Goal: Task Accomplishment & Management: Use online tool/utility

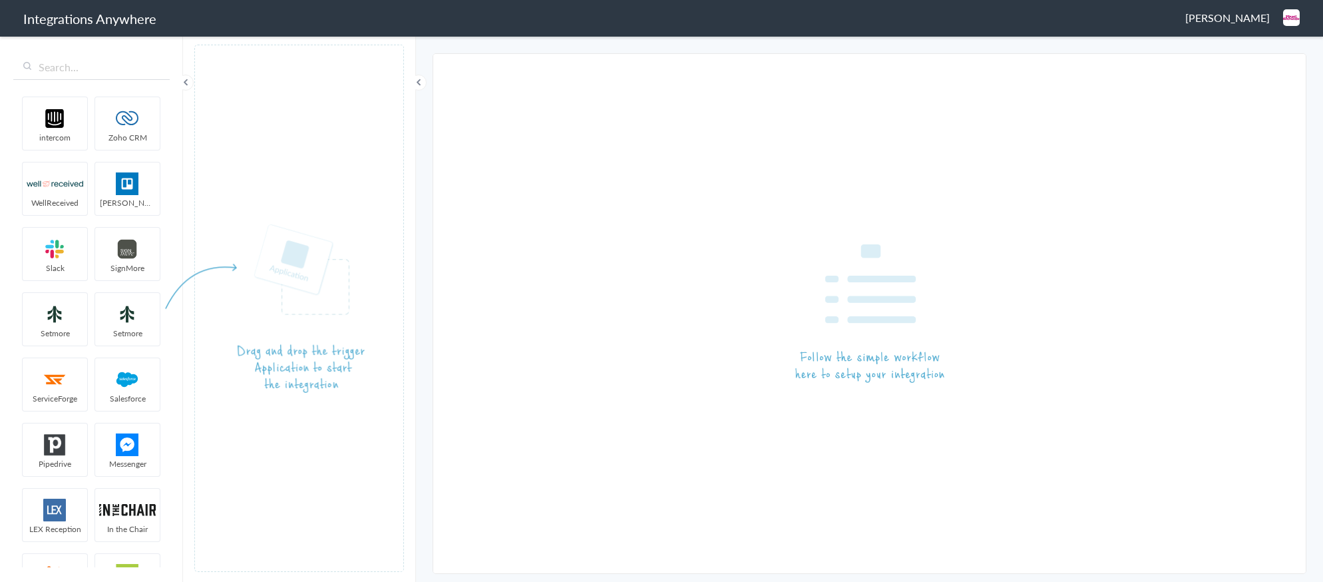
click at [1221, 20] on span "[PERSON_NAME]" at bounding box center [1227, 17] width 85 height 15
click at [1231, 46] on icon at bounding box center [1231, 49] width 8 height 9
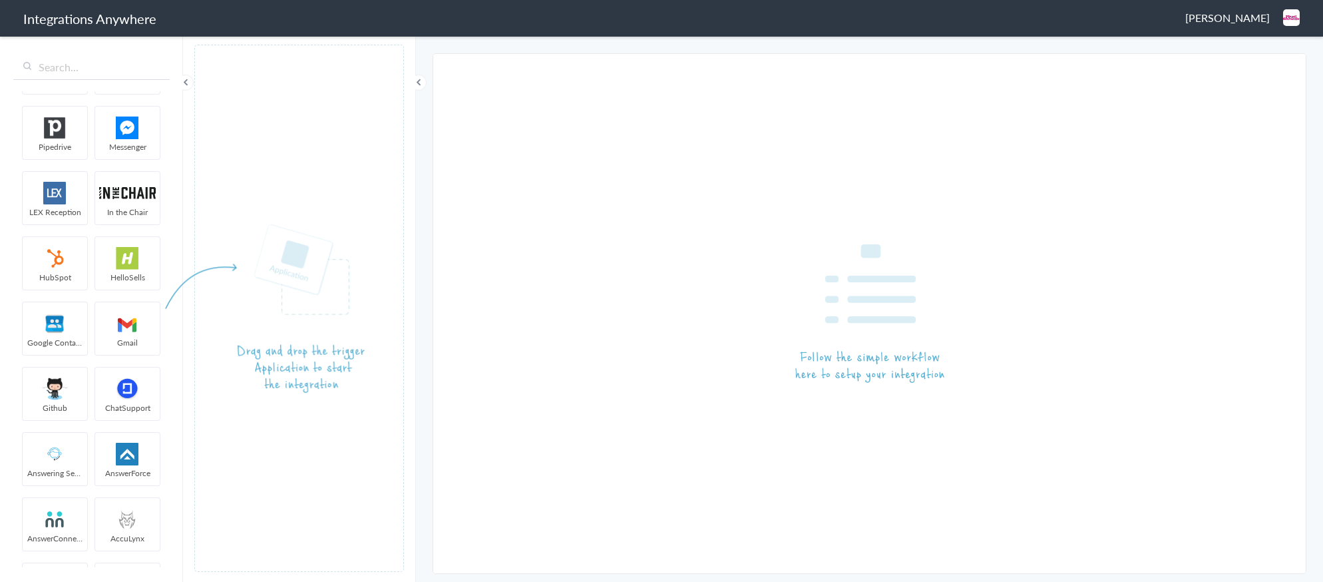
scroll to position [323, 0]
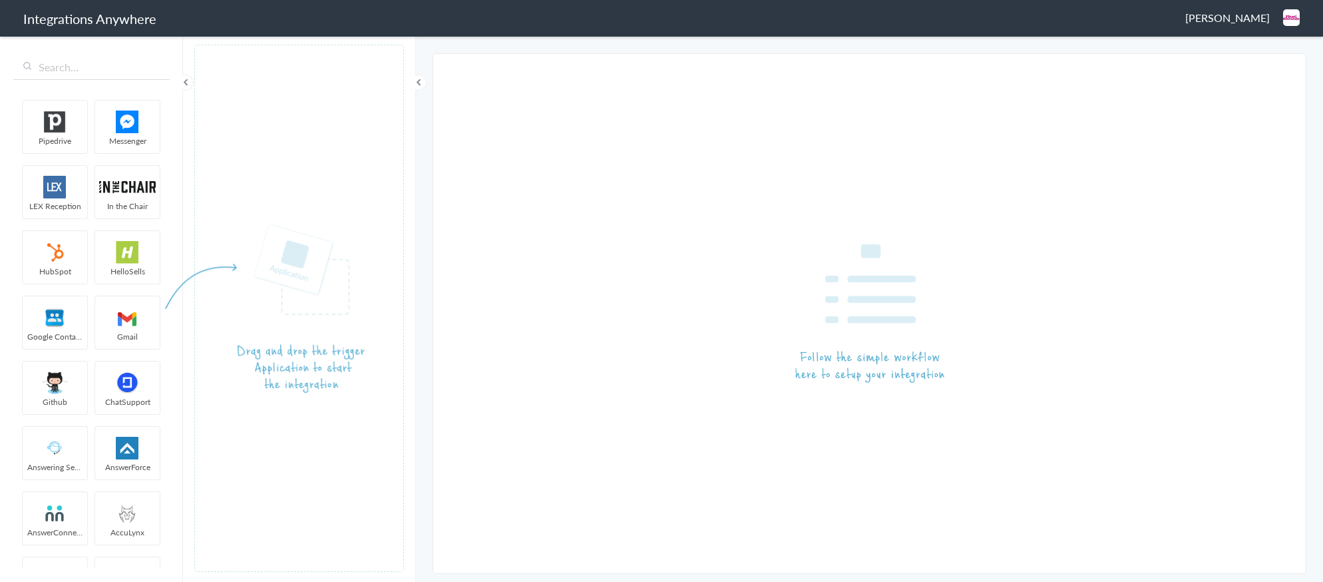
click at [1231, 22] on span "Jason Mann" at bounding box center [1227, 17] width 85 height 15
click at [1236, 47] on li "Logout" at bounding box center [1263, 49] width 92 height 20
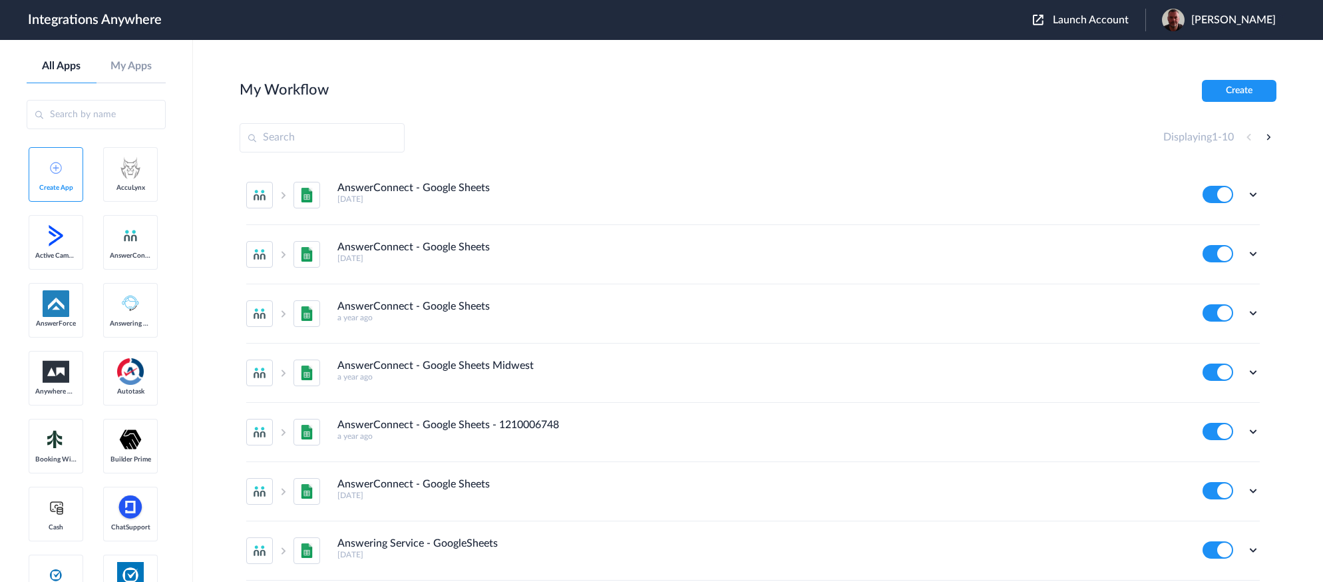
click at [1117, 17] on span "Launch Account" at bounding box center [1091, 20] width 76 height 11
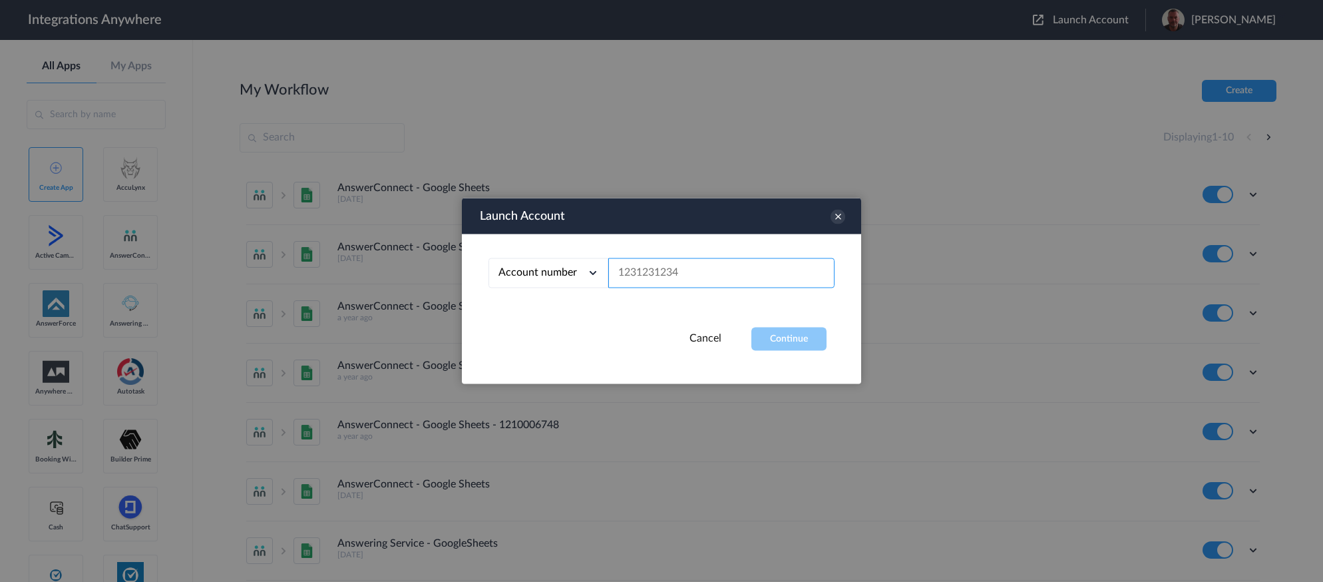
click at [700, 270] on input "text" at bounding box center [721, 273] width 226 height 30
paste input "FranConnect"
click at [768, 329] on button "Continue" at bounding box center [788, 338] width 75 height 23
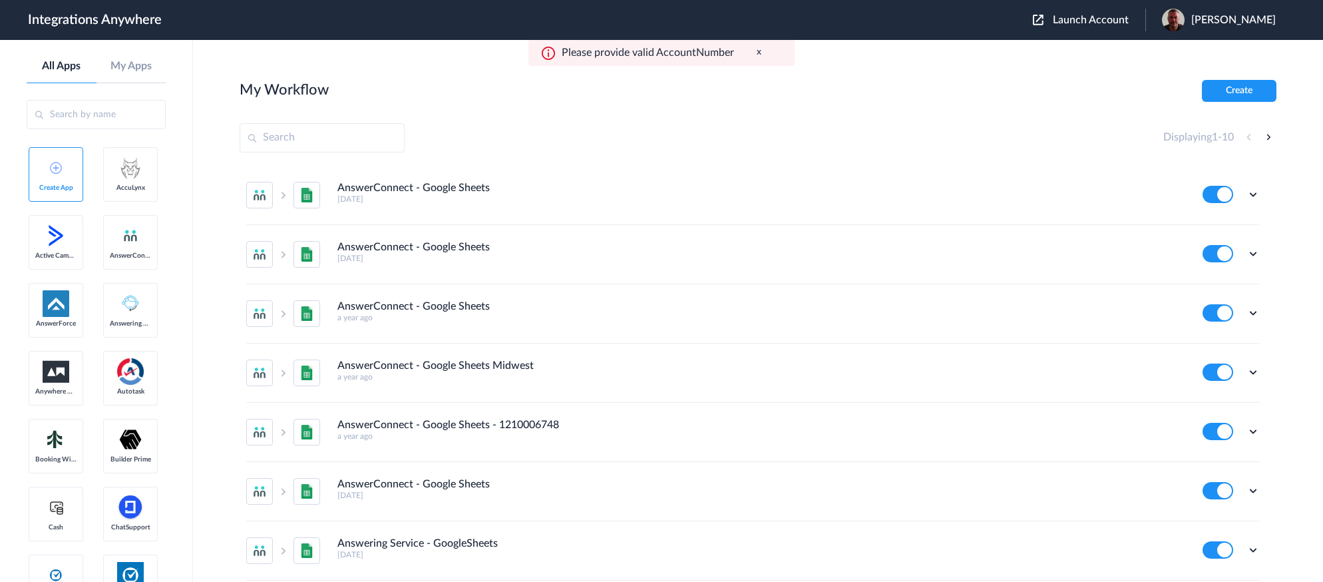
click at [1093, 20] on span "Launch Account" at bounding box center [1091, 20] width 76 height 11
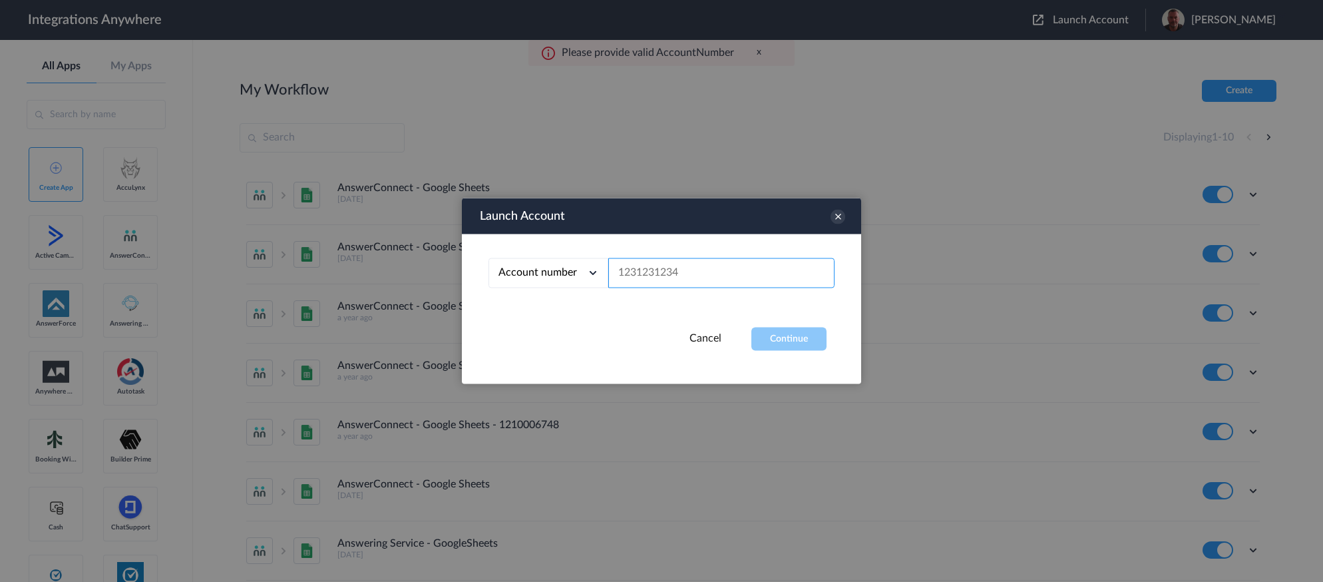
click at [688, 274] on input "text" at bounding box center [721, 273] width 226 height 30
paste input "2482750441"
type input "2482750441"
click at [785, 343] on button "Continue" at bounding box center [788, 338] width 75 height 23
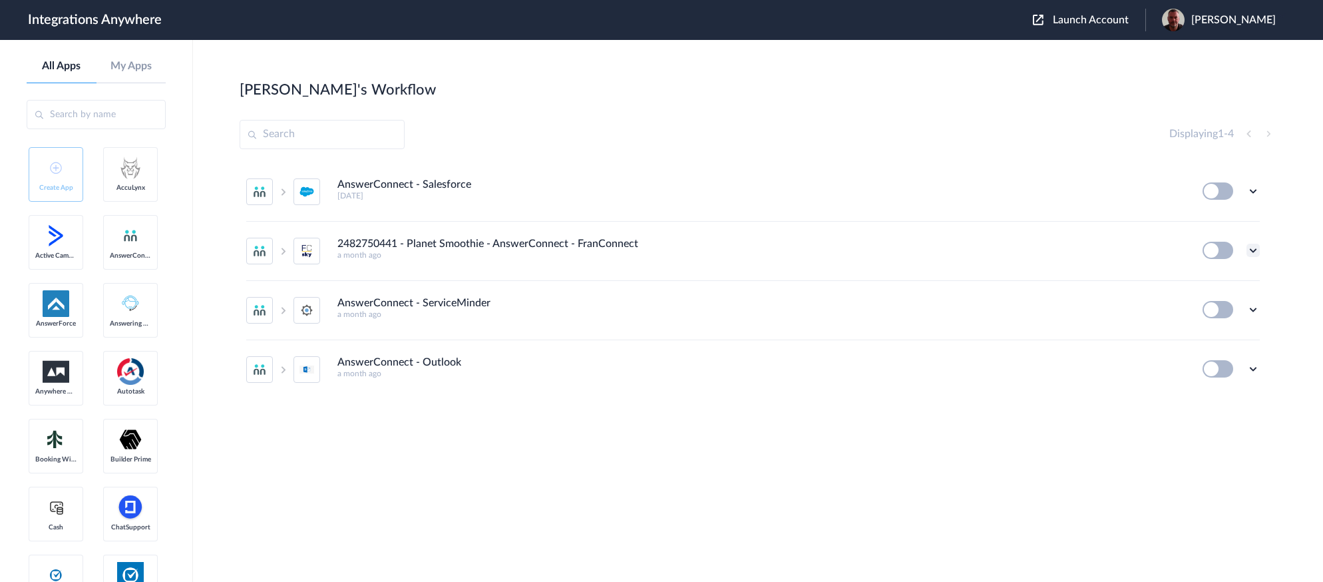
click at [1253, 250] on icon at bounding box center [1253, 250] width 13 height 13
click at [1223, 276] on li "Edit" at bounding box center [1216, 281] width 87 height 25
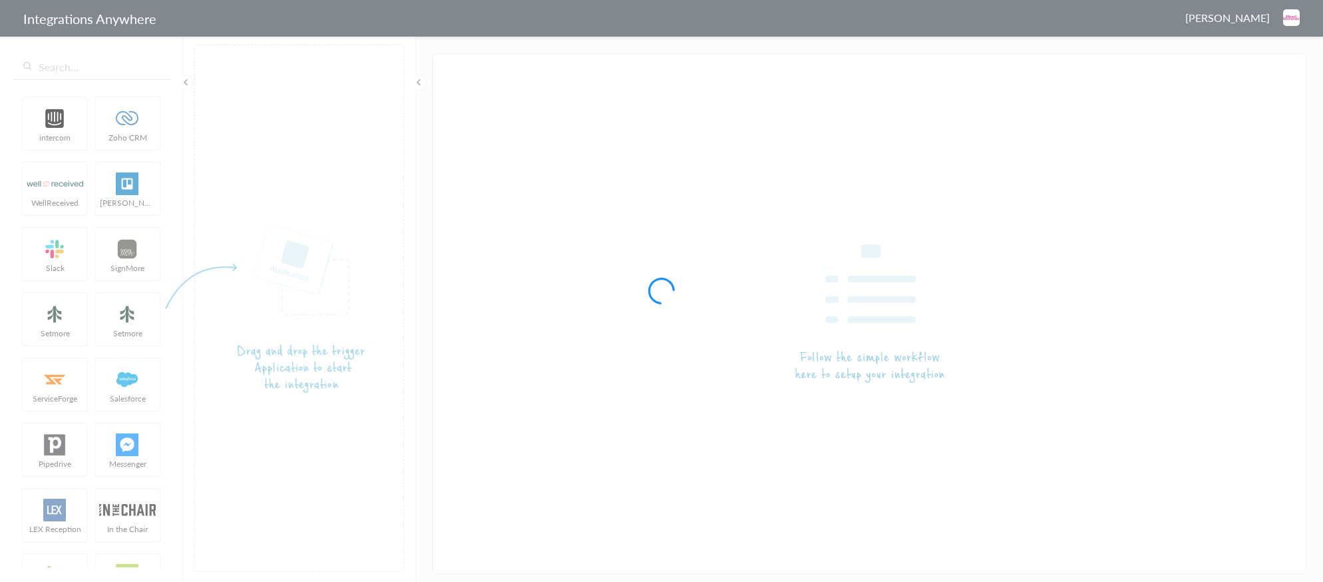
type input "2482750441 - Planet Smoothie - AnswerConnect - FranConnect"
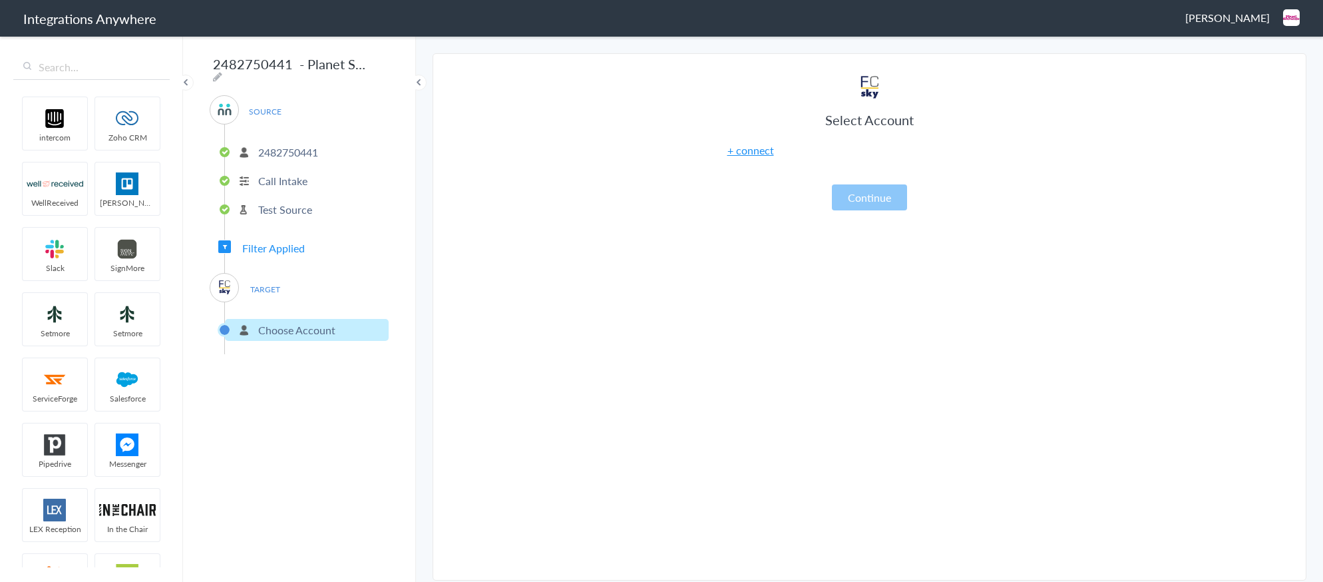
click at [765, 151] on link "+ connect" at bounding box center [750, 149] width 47 height 15
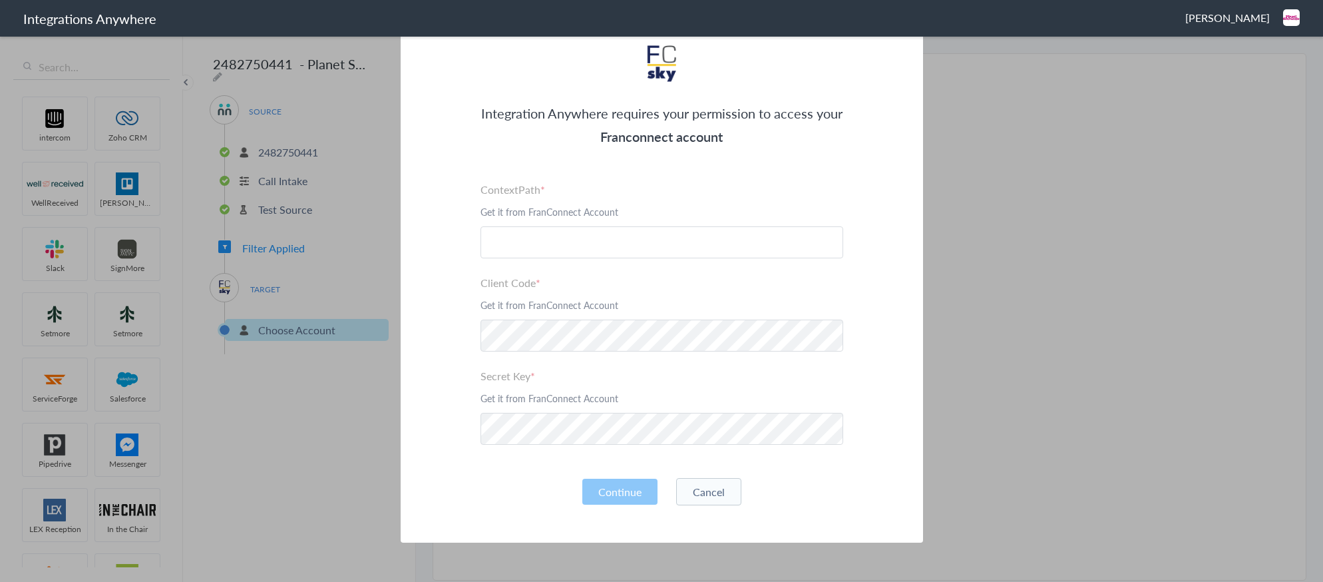
scroll to position [59, 0]
